Goal: Book appointment/travel/reservation

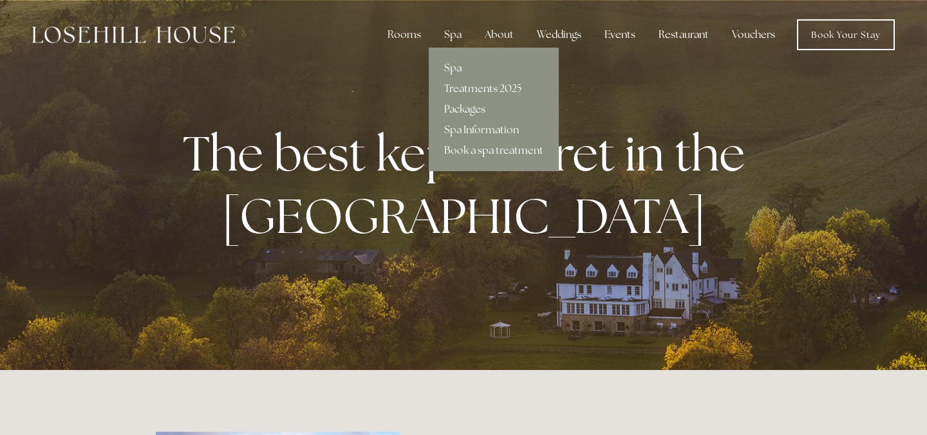
click at [457, 110] on link "Packages" at bounding box center [494, 109] width 130 height 21
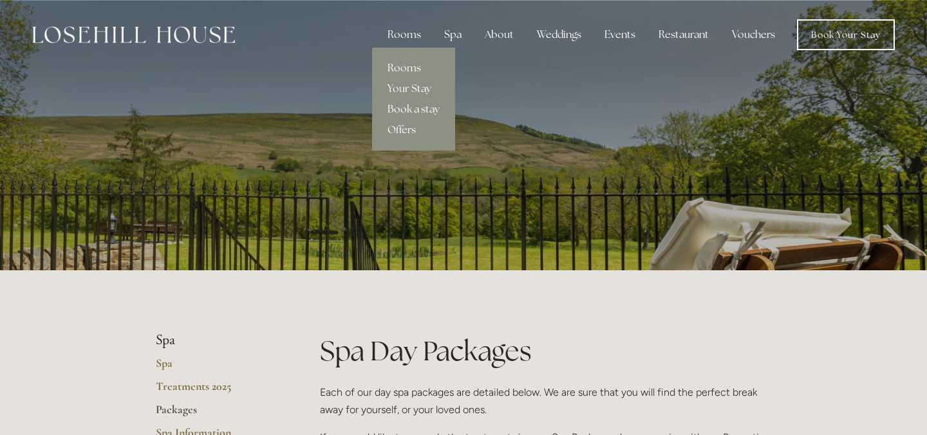
click at [409, 107] on link "Book a stay" at bounding box center [413, 109] width 83 height 21
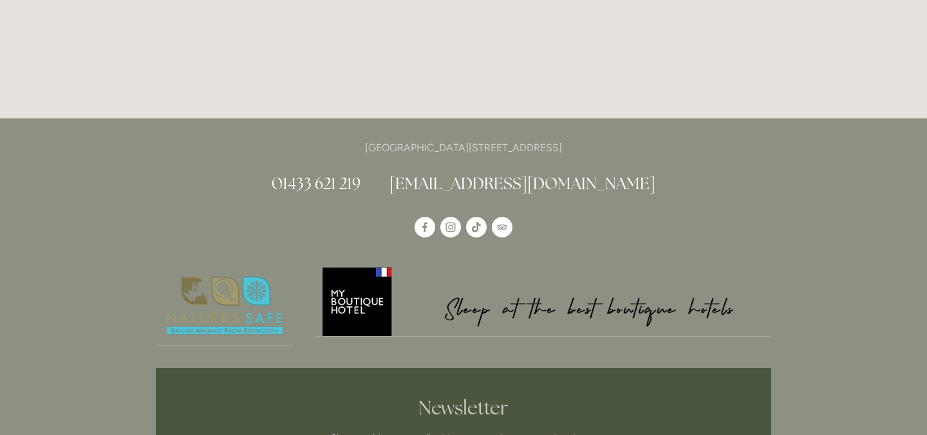
scroll to position [2633, 0]
